Goal: Task Accomplishment & Management: Complete application form

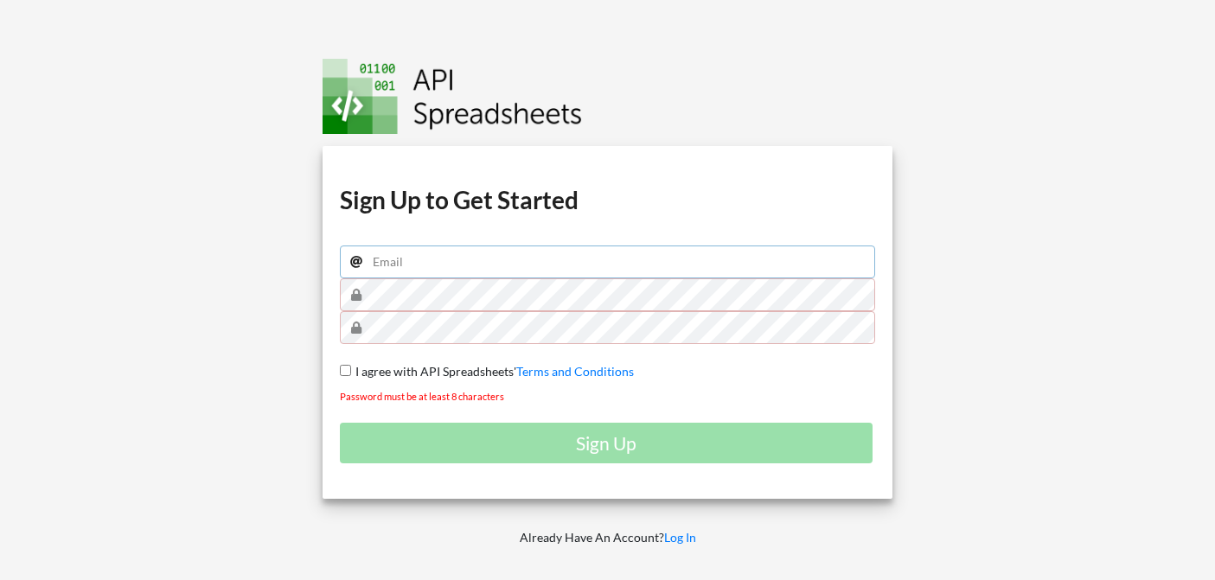
click at [436, 257] on input "email" at bounding box center [608, 262] width 536 height 33
click at [382, 264] on input "[PERSON_NAME][EMAIL_ADDRESS][DOMAIN_NAME]" at bounding box center [608, 262] width 536 height 33
type input "[EMAIL_ADDRESS][DOMAIN_NAME]"
click at [341, 369] on input "I agree with API Spreadsheets' Terms and Conditions" at bounding box center [345, 370] width 11 height 11
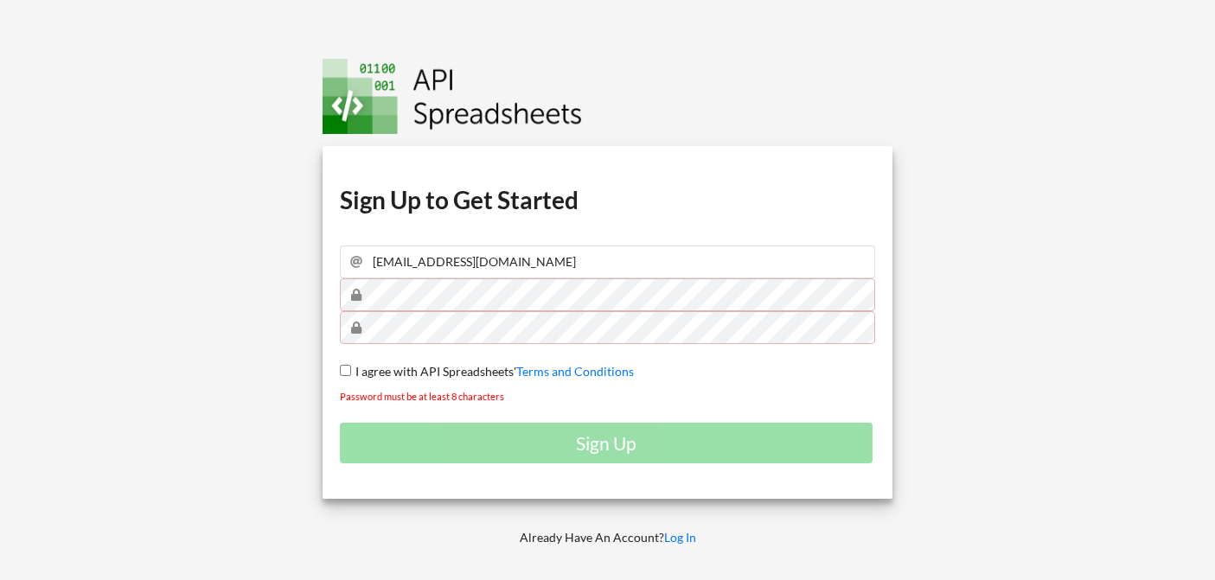
checkbox input "true"
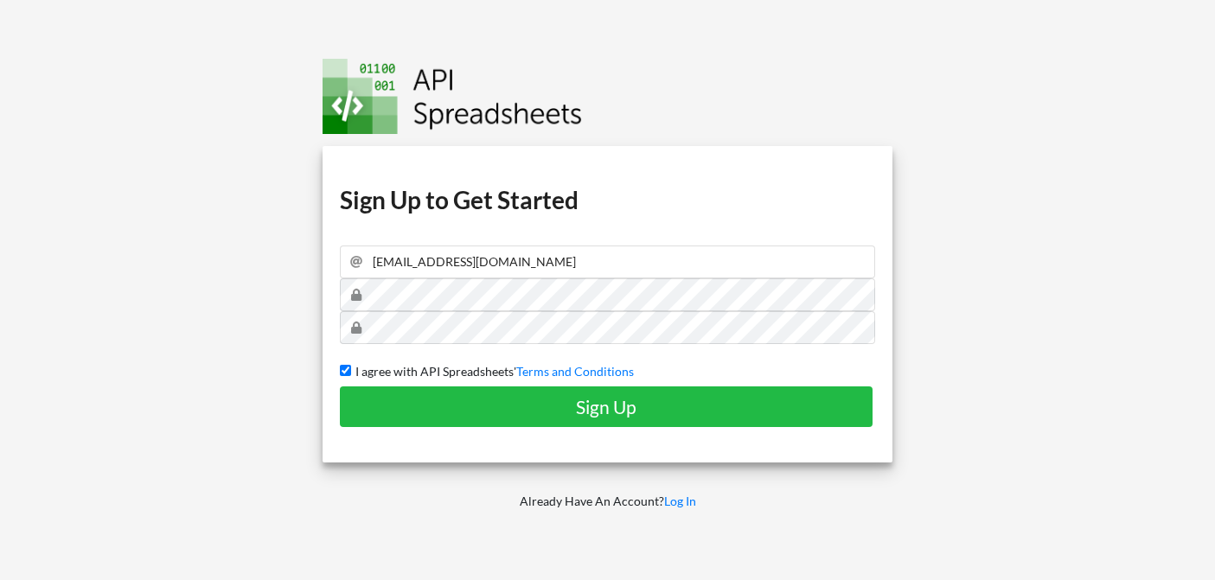
click at [710, 428] on div "Download hidden Download hidden Download hidden Download hidden Sign Up to Get …" at bounding box center [608, 304] width 571 height 317
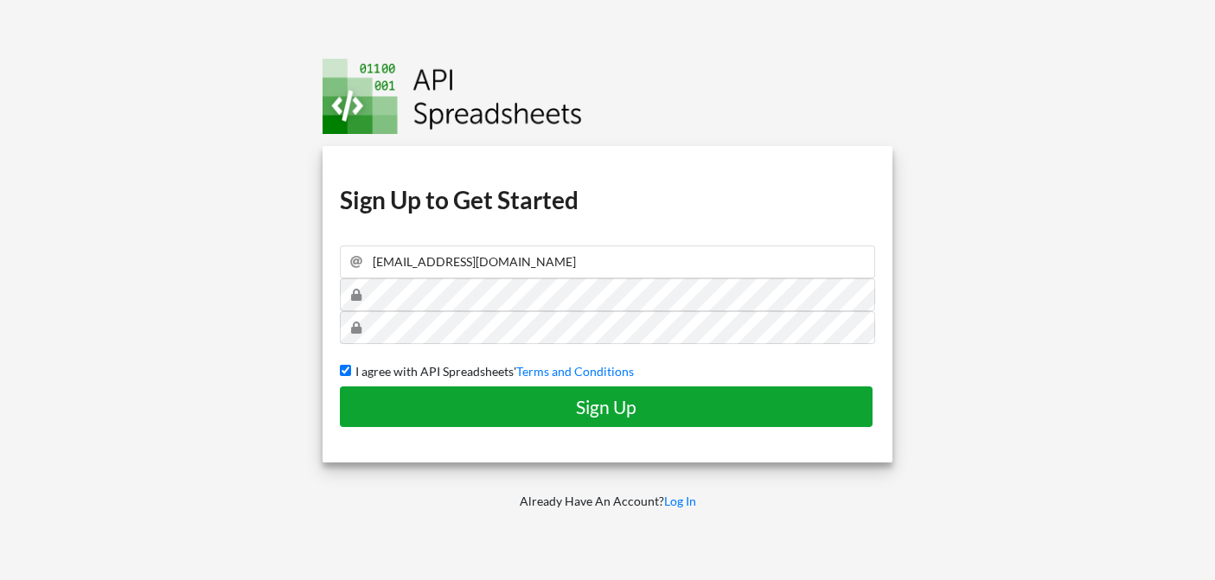
click at [705, 418] on button "Sign Up" at bounding box center [606, 407] width 533 height 41
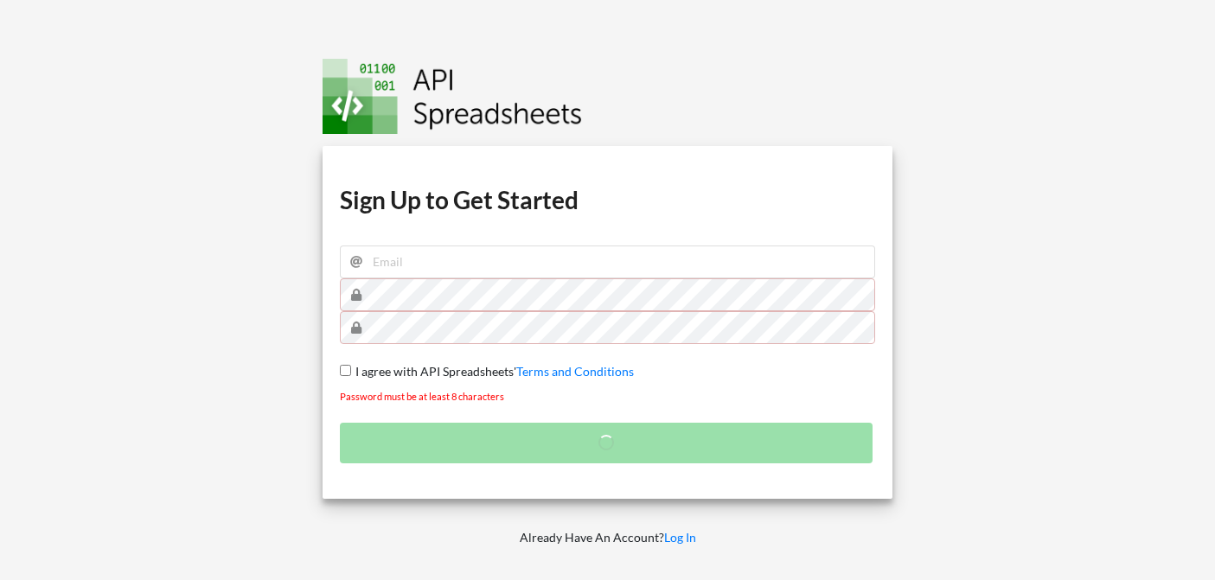
click at [343, 374] on input "I agree with API Spreadsheets' Terms and Conditions" at bounding box center [345, 370] width 11 height 11
checkbox input "true"
click at [453, 269] on input "email" at bounding box center [608, 262] width 536 height 33
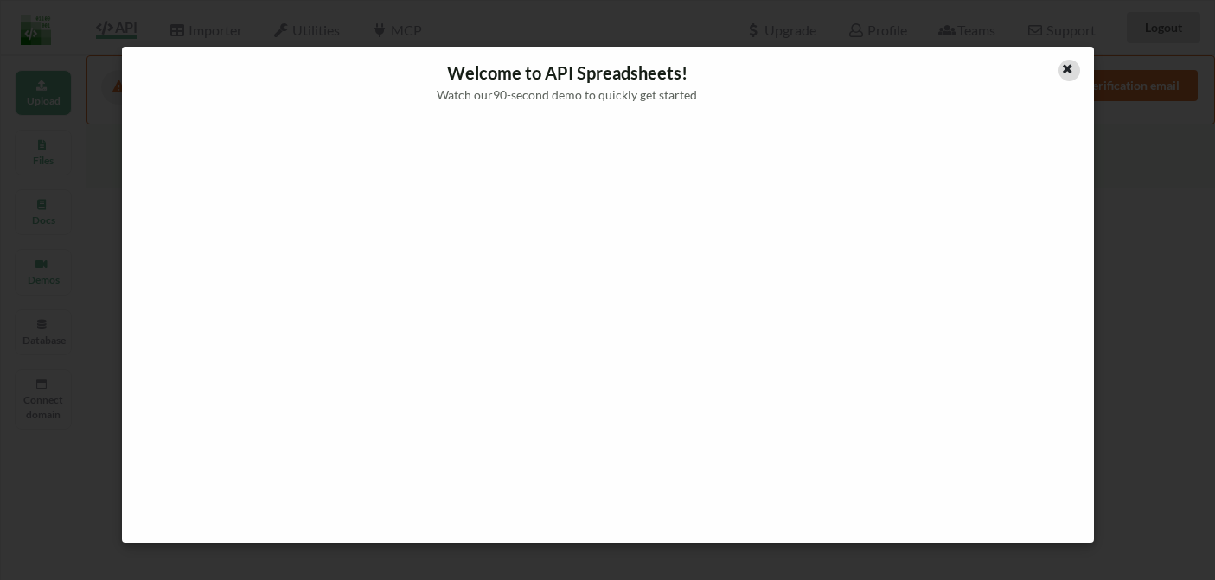
click at [1065, 64] on icon at bounding box center [1067, 67] width 15 height 12
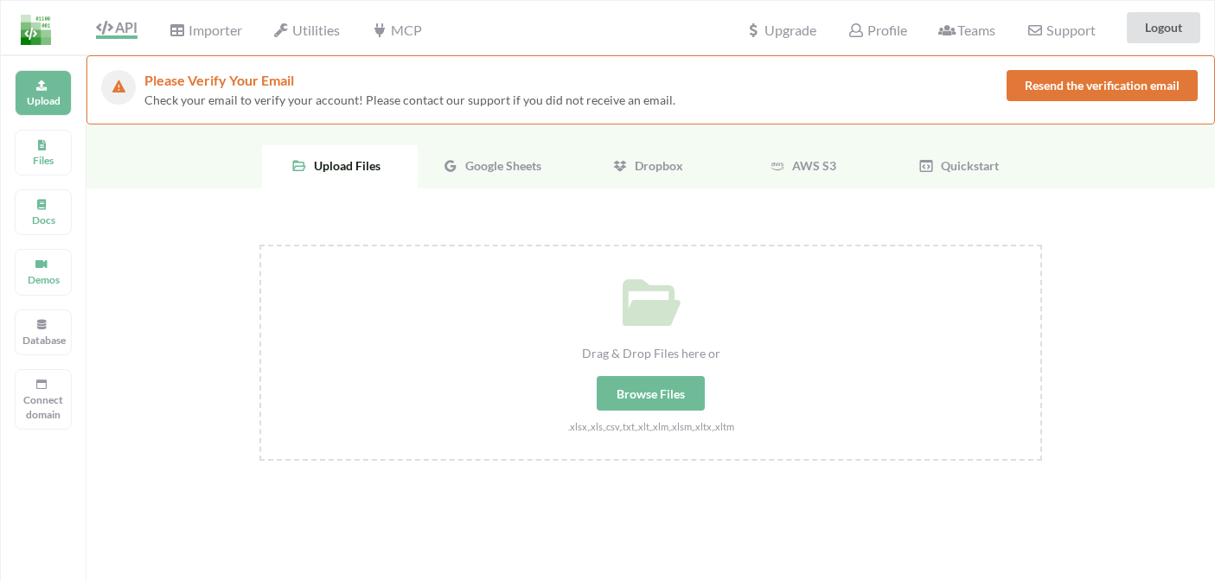
click at [681, 383] on div "Browse Files" at bounding box center [651, 393] width 108 height 35
click at [259, 245] on input "Drag & Drop Files here or Browse Files .xlsx,.xls,.csv,.txt,.xlt,.xlm,.xlsm,.xl…" at bounding box center [259, 245] width 0 height 0
click at [506, 163] on span "Google Sheets" at bounding box center [499, 165] width 83 height 15
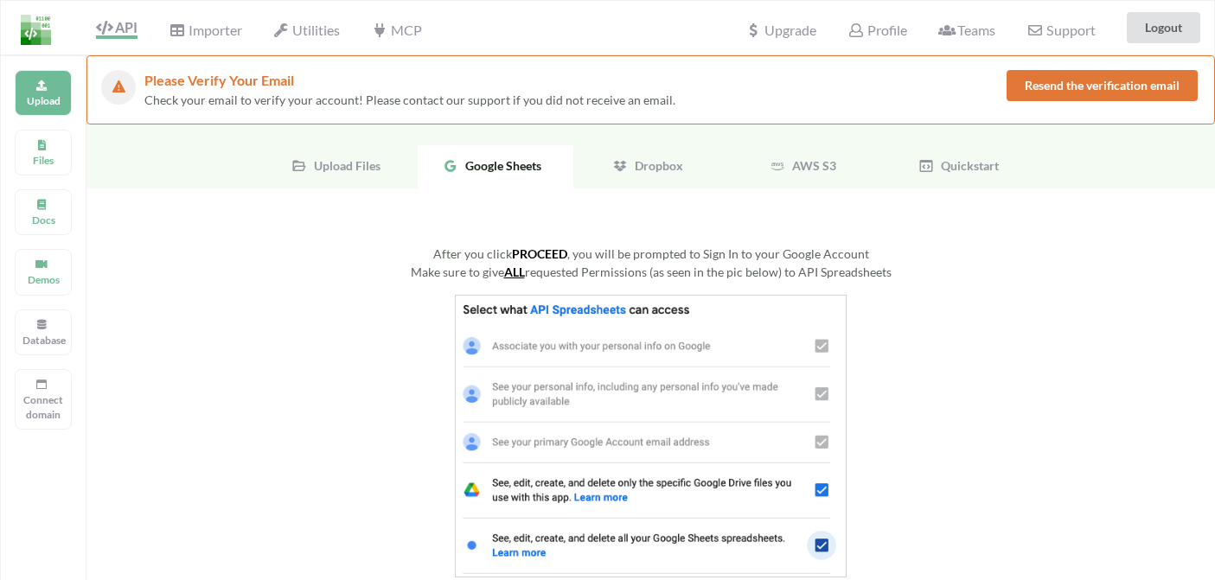
click at [668, 331] on img at bounding box center [651, 436] width 392 height 283
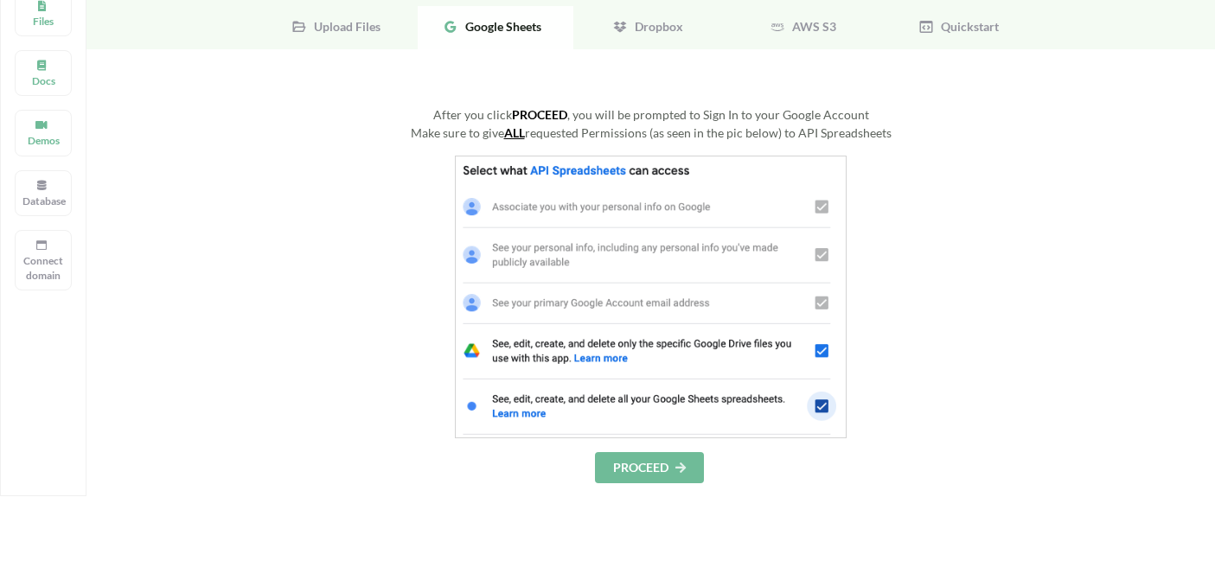
scroll to position [142, 0]
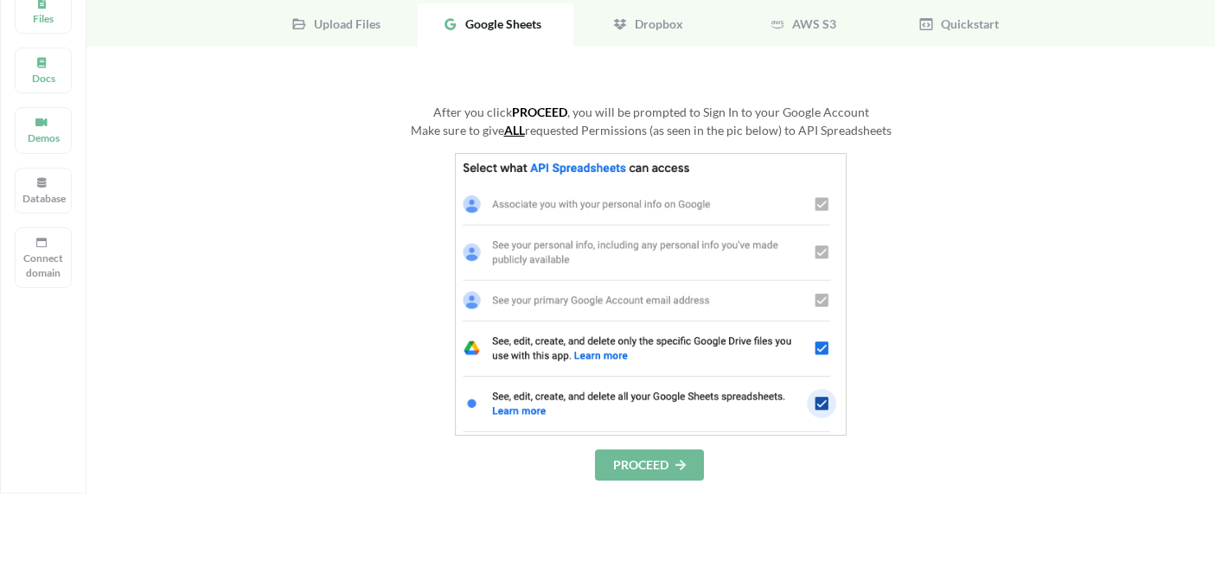
click at [683, 460] on icon at bounding box center [681, 464] width 15 height 10
